Goal: Task Accomplishment & Management: Use online tool/utility

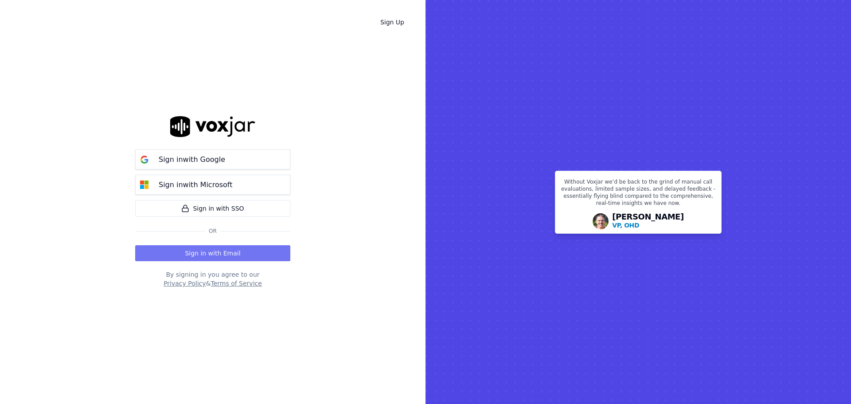
click at [214, 248] on button "Sign in with Email" at bounding box center [212, 253] width 155 height 16
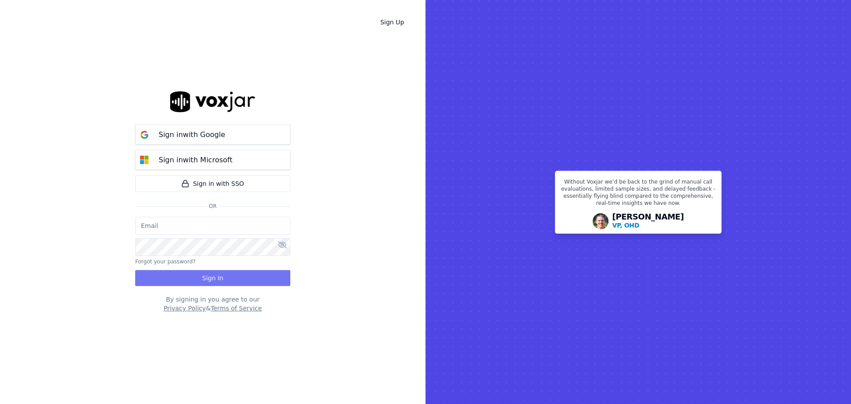
type input "bbradley@thirtyonefundraising.com"
click at [227, 273] on button "Sign In" at bounding box center [212, 278] width 155 height 16
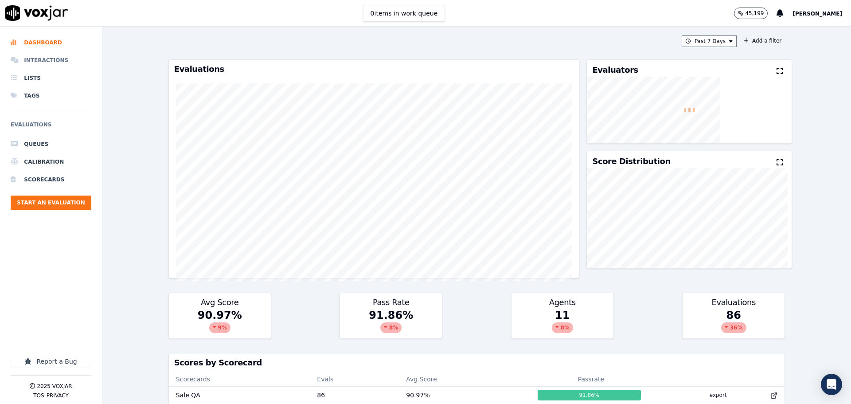
click at [49, 54] on li "Interactions" at bounding box center [51, 60] width 81 height 18
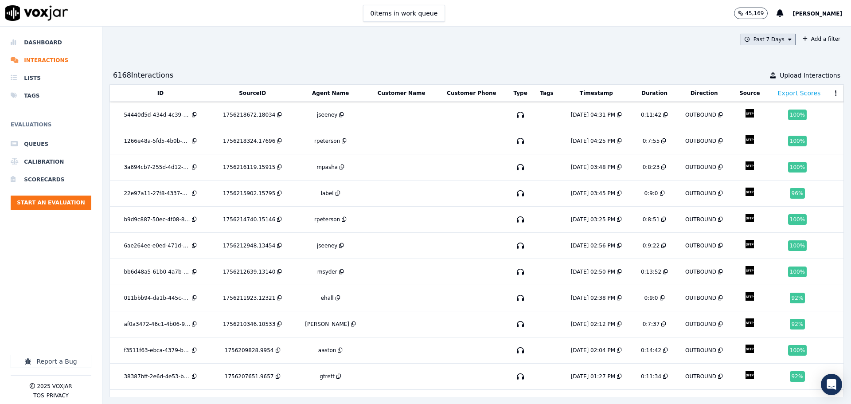
click at [758, 38] on button "Past 7 Days" at bounding box center [768, 40] width 55 height 12
click at [774, 147] on button "Add" at bounding box center [782, 141] width 17 height 14
click at [767, 40] on button "Past 7 Days" at bounding box center [768, 40] width 55 height 12
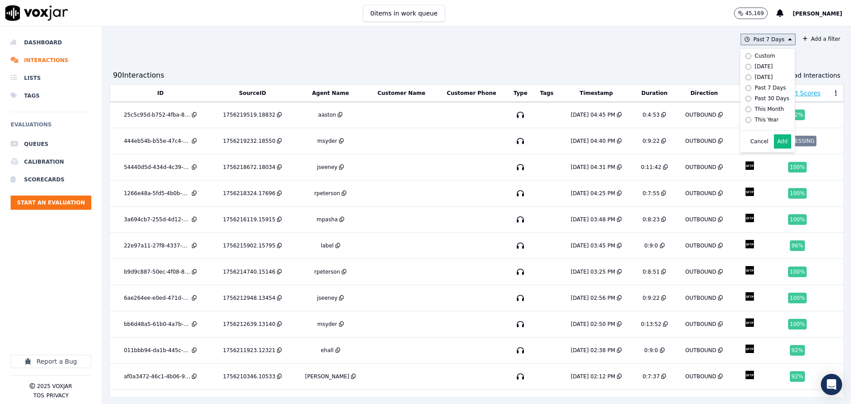
click at [769, 152] on div "Cancel Add" at bounding box center [767, 141] width 55 height 21
click at [774, 148] on button "Add" at bounding box center [782, 141] width 17 height 14
click at [409, 141] on td at bounding box center [401, 141] width 69 height 26
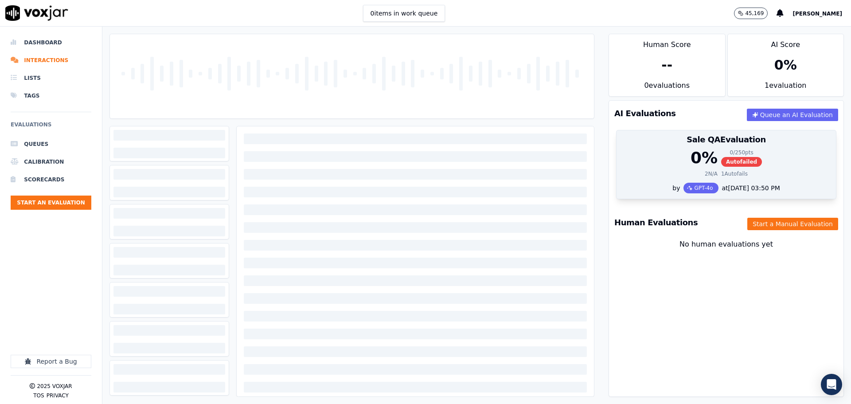
click at [654, 162] on div "0 % 0 / 250 pts Autofailed" at bounding box center [726, 158] width 209 height 18
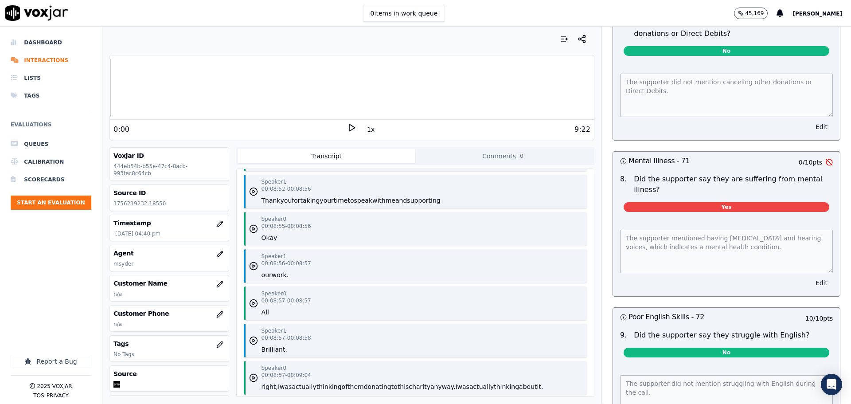
scroll to position [4481, 0]
